Goal: Find specific page/section: Find specific page/section

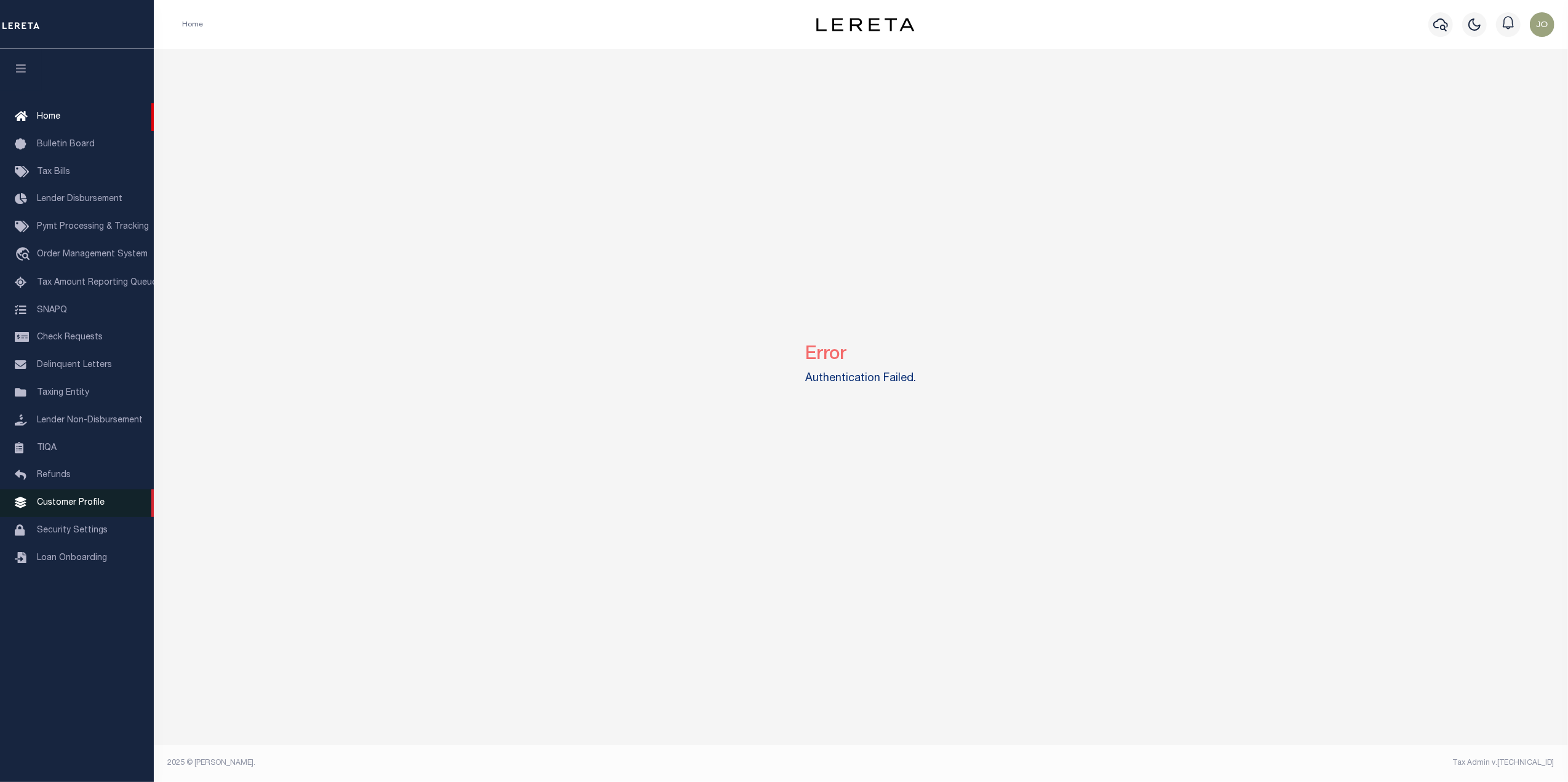
click at [65, 505] on span "Customer Profile" at bounding box center [70, 503] width 68 height 9
click at [86, 500] on link "Customer Profile" at bounding box center [77, 503] width 154 height 28
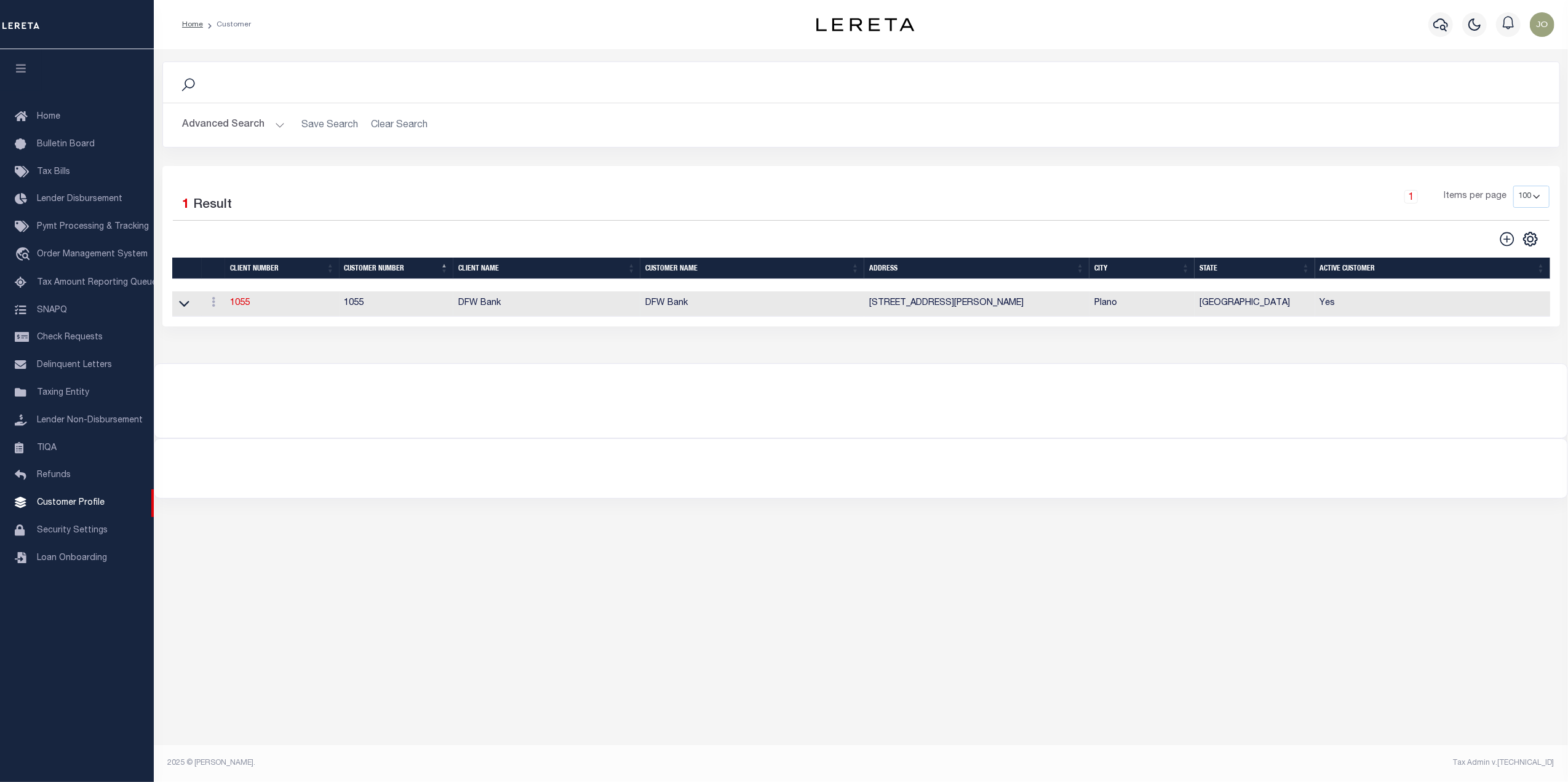
click at [506, 307] on td "DFW Bank" at bounding box center [547, 304] width 187 height 25
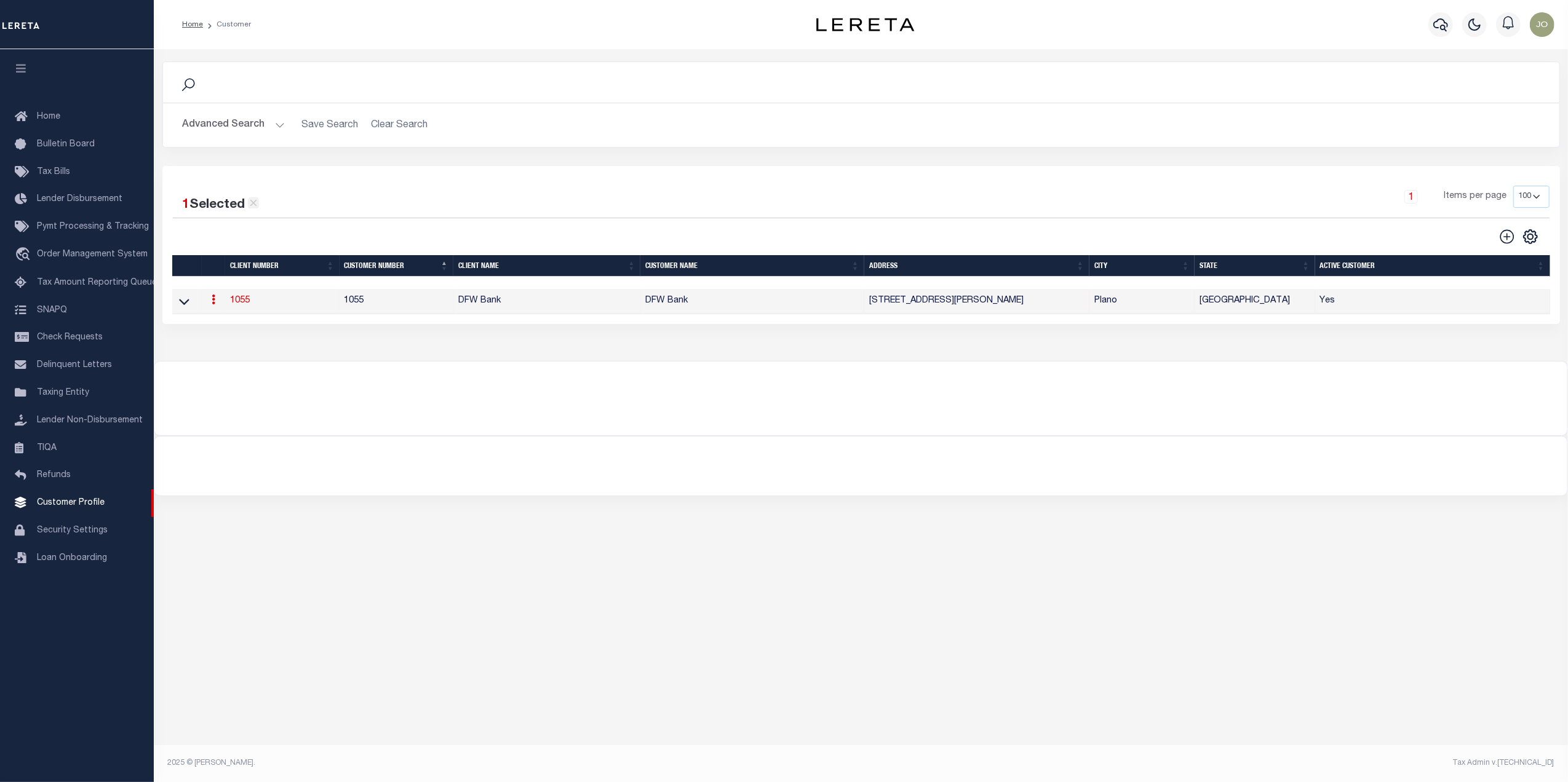
click at [254, 202] on icon at bounding box center [253, 203] width 11 height 11
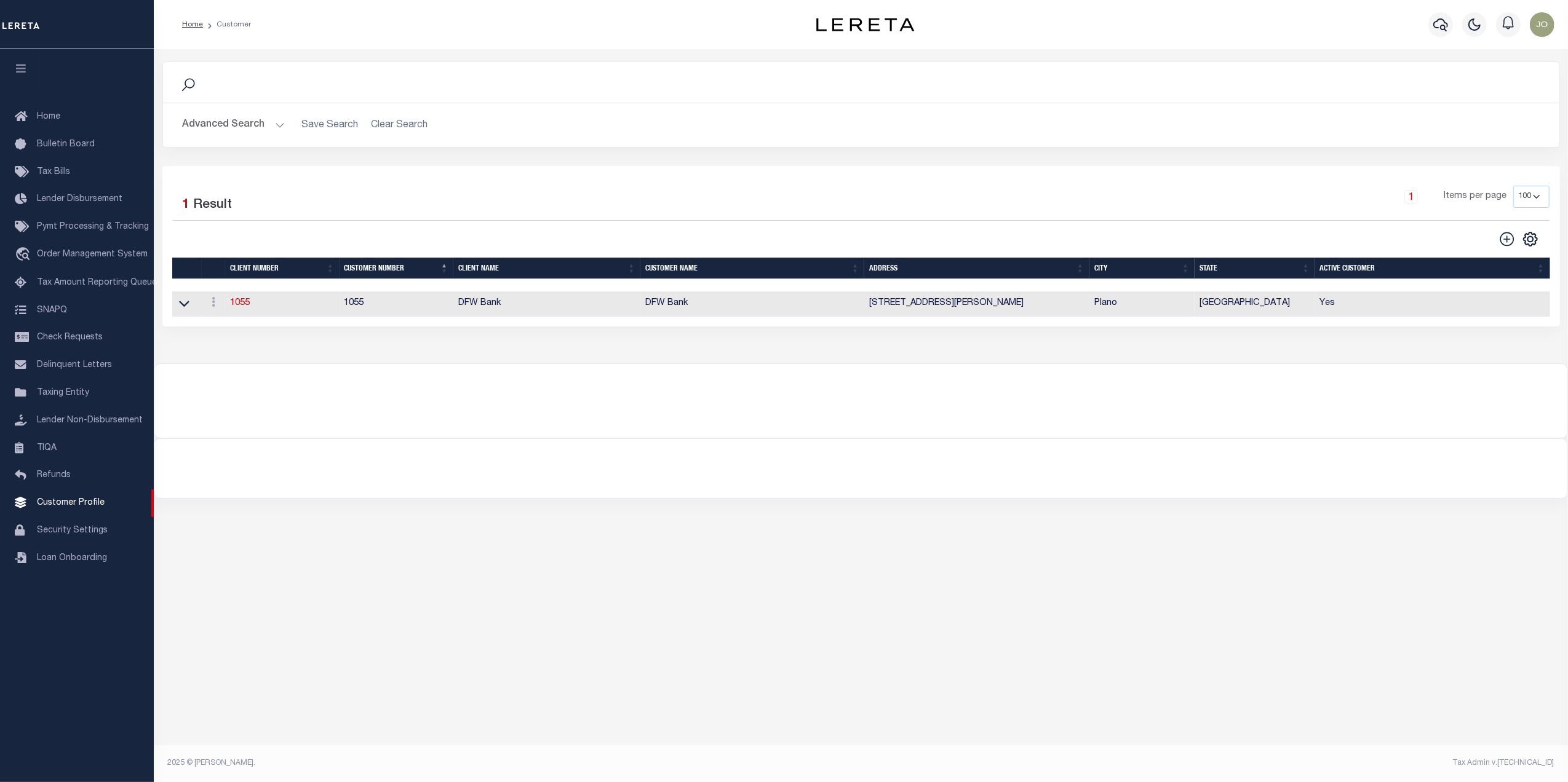
click at [382, 132] on h2 "Advanced Search Save Search Clear Search CustomerSearchGridWrapper_dynamictable…" at bounding box center [861, 124] width 1376 height 24
click at [388, 124] on h2 "Advanced Search Save Search Clear Search CustomerSearchGridWrapper_dynamictable…" at bounding box center [861, 124] width 1376 height 24
click at [272, 131] on button "Advanced Search" at bounding box center [234, 124] width 102 height 24
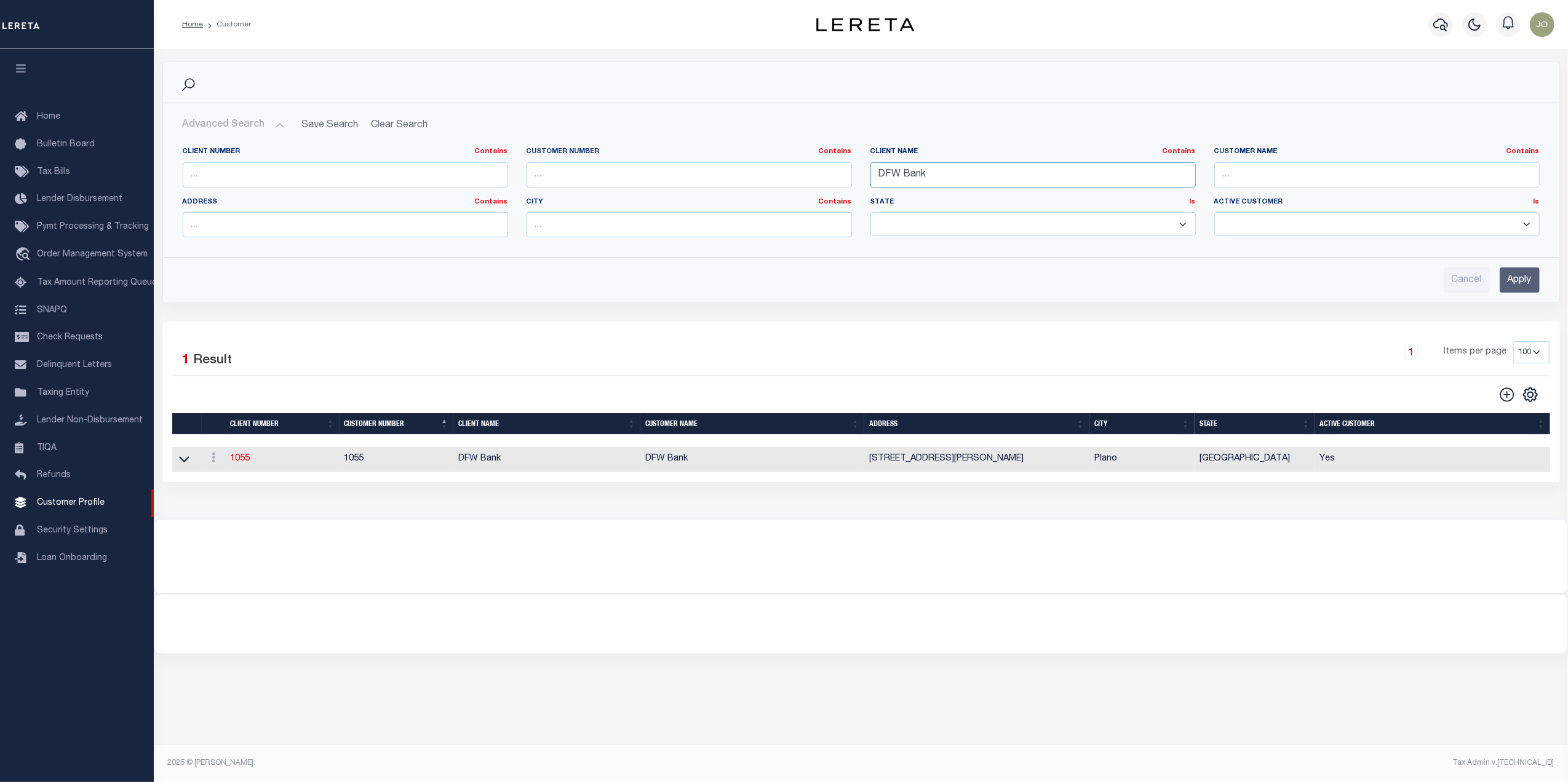
click at [965, 181] on input "DFW Bank" at bounding box center [1033, 175] width 325 height 25
type input "D"
click at [1518, 282] on input "Apply" at bounding box center [1519, 280] width 40 height 25
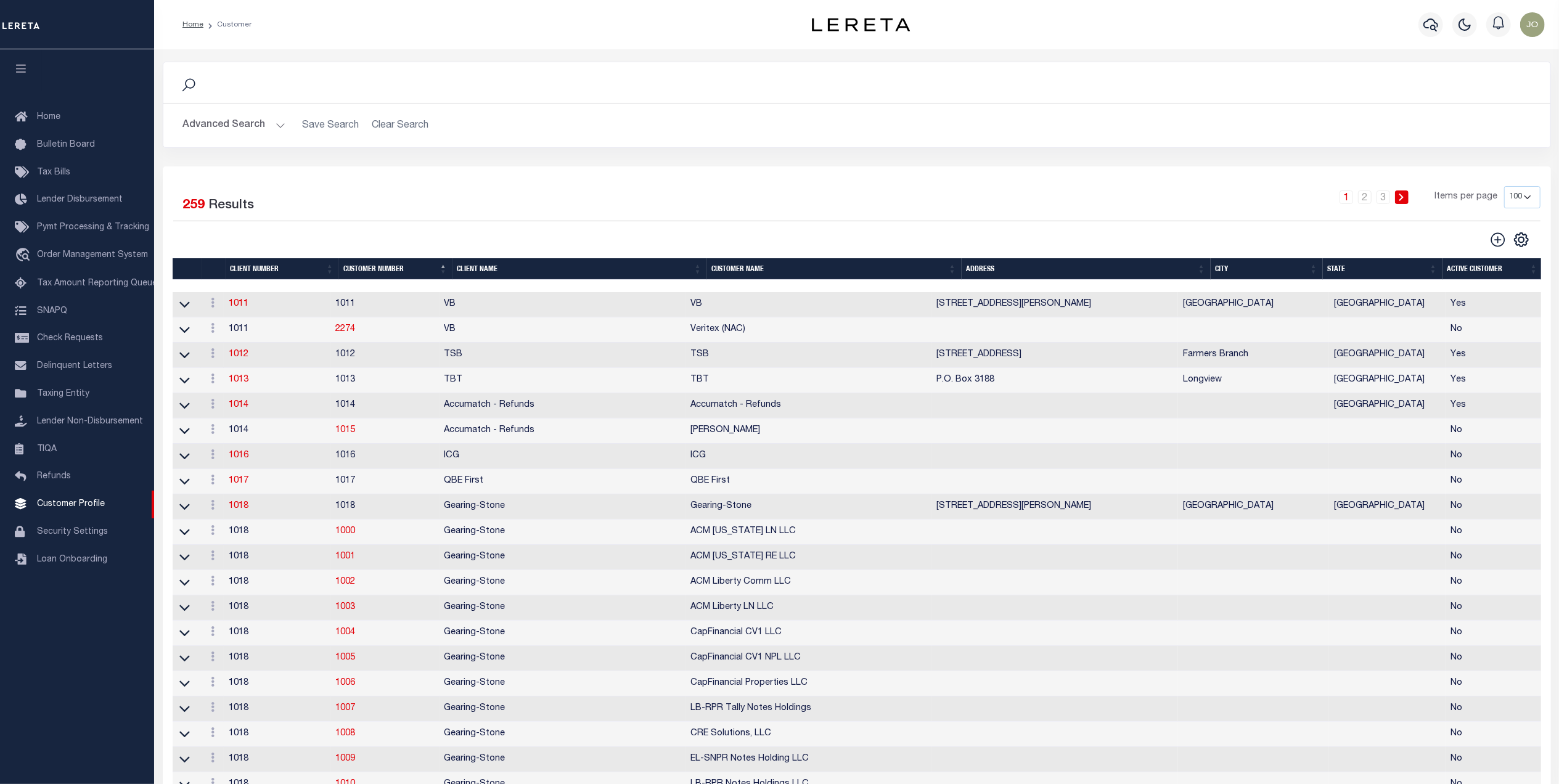
click at [250, 119] on button "Advanced Search" at bounding box center [234, 125] width 102 height 24
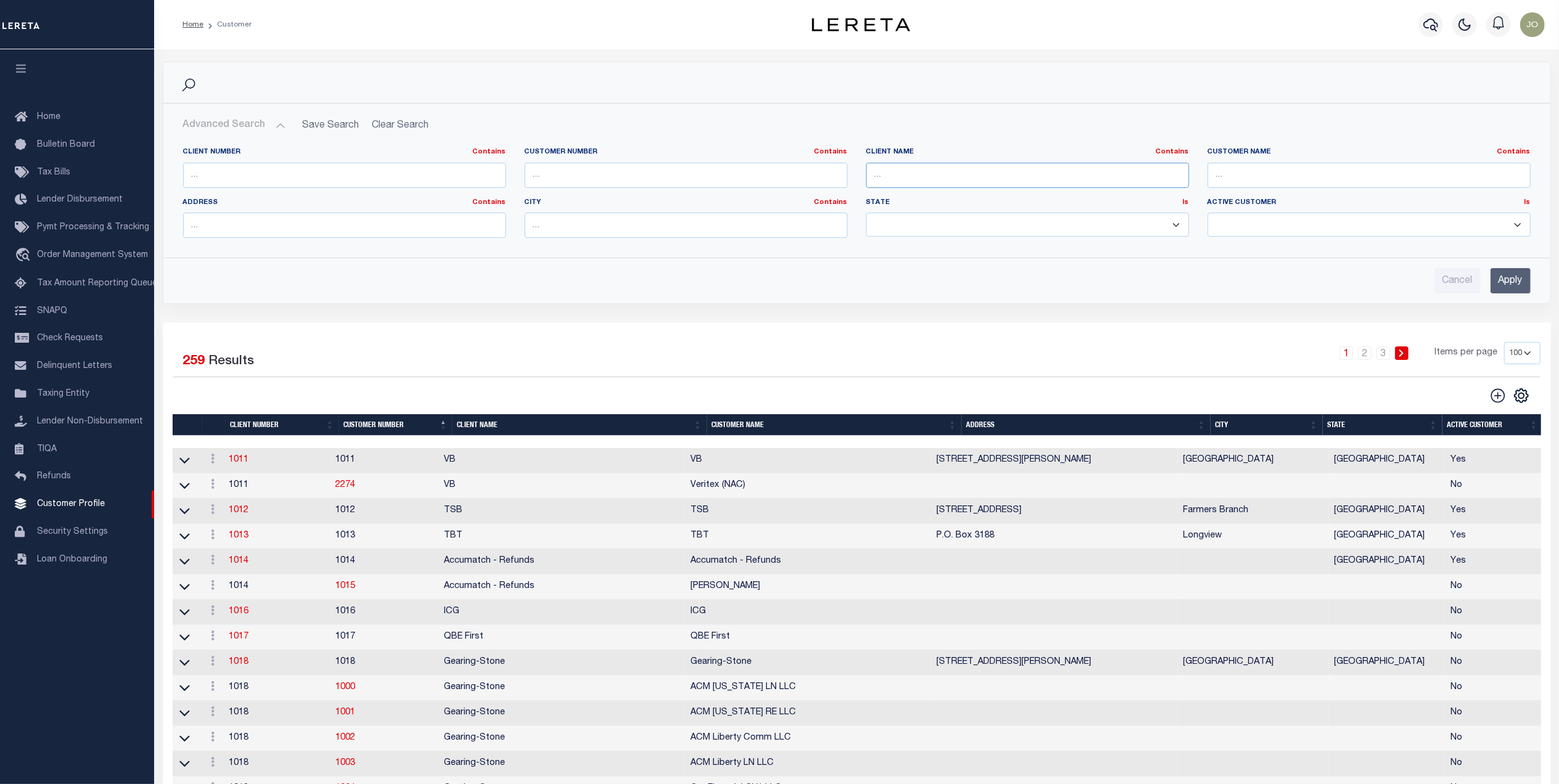
click at [923, 166] on input "text" at bounding box center [1028, 176] width 323 height 25
type input "[PERSON_NAME]"
click at [1500, 274] on input "Apply" at bounding box center [1511, 281] width 40 height 25
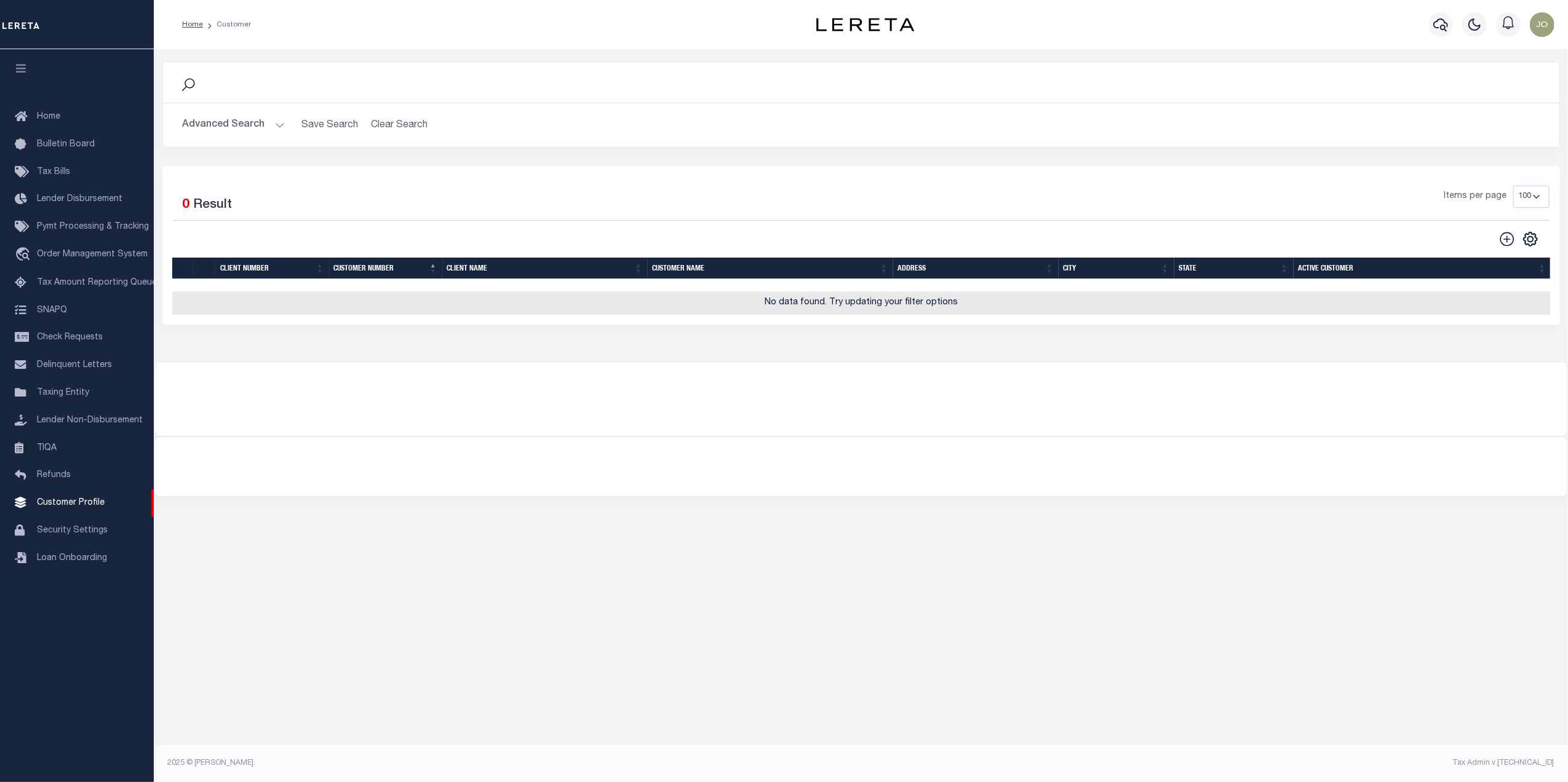
click at [277, 123] on button "Advanced Search" at bounding box center [234, 124] width 102 height 24
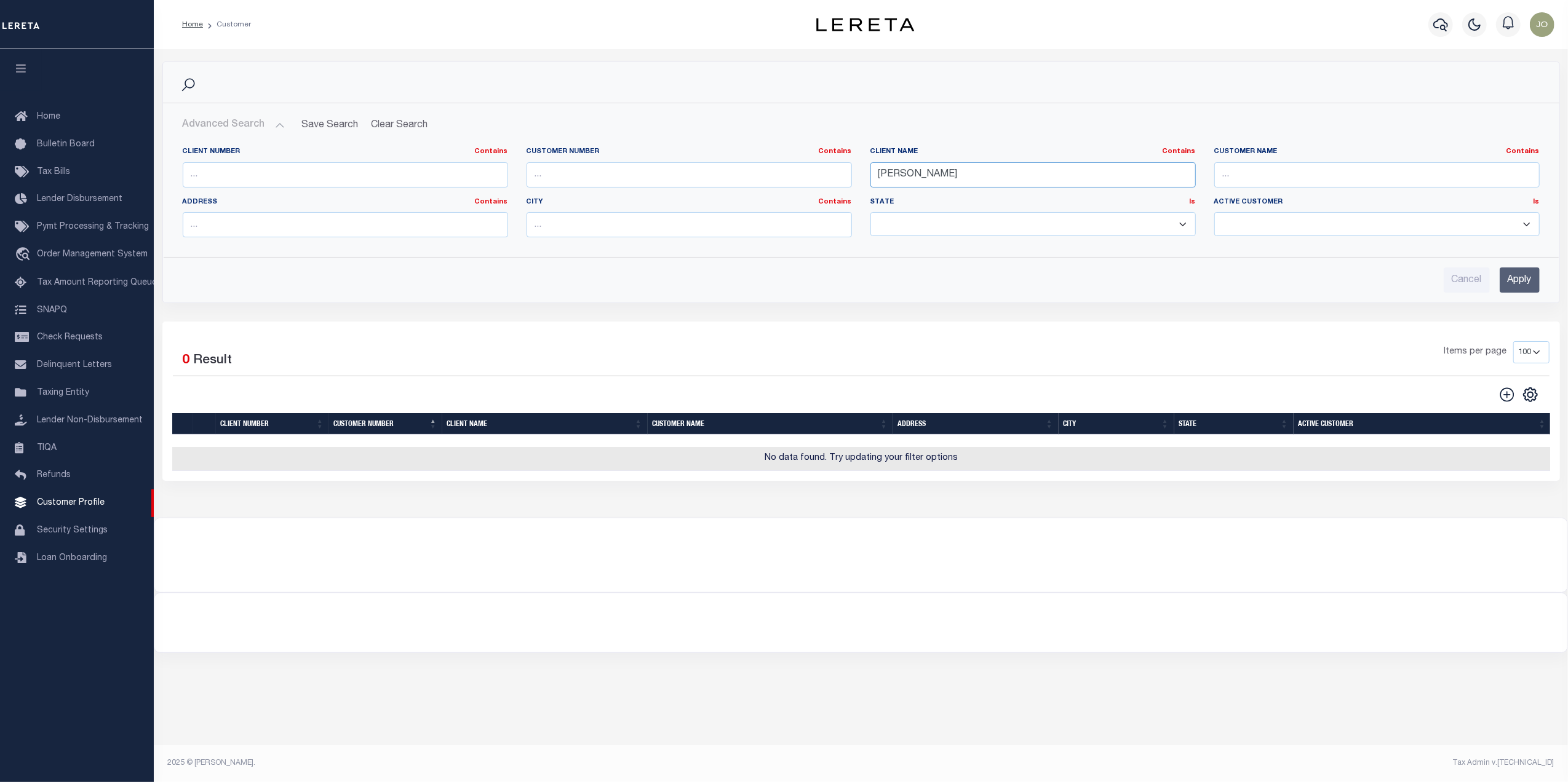
click at [969, 174] on input "[PERSON_NAME]" at bounding box center [1033, 175] width 325 height 25
click at [1317, 177] on input "text" at bounding box center [1377, 175] width 325 height 25
paste input "[PERSON_NAME]"
type input "[PERSON_NAME]"
click at [1514, 286] on input "Apply" at bounding box center [1519, 280] width 40 height 25
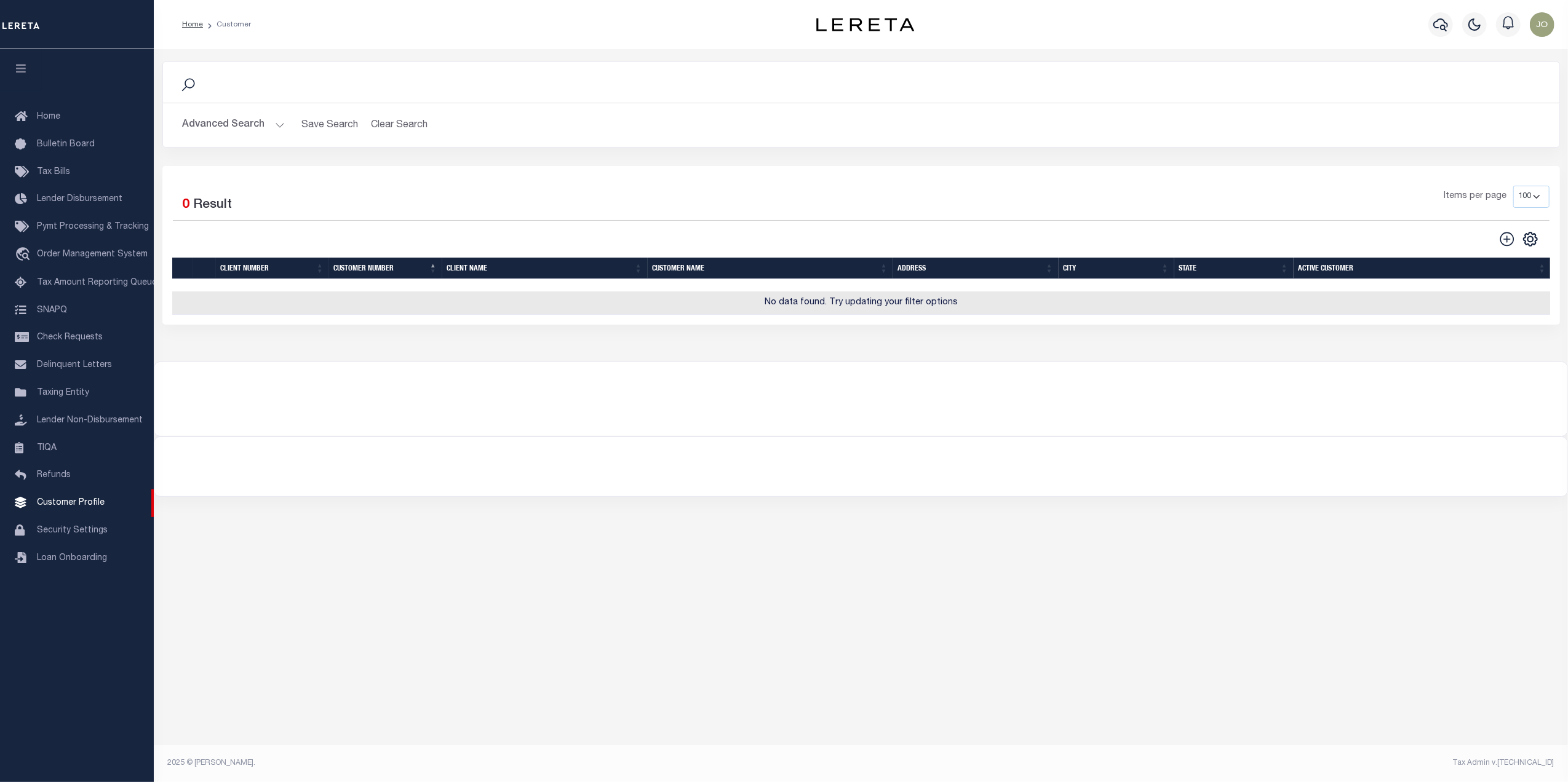
click at [263, 126] on button "Advanced Search" at bounding box center [234, 124] width 102 height 24
